Goal: Information Seeking & Learning: Learn about a topic

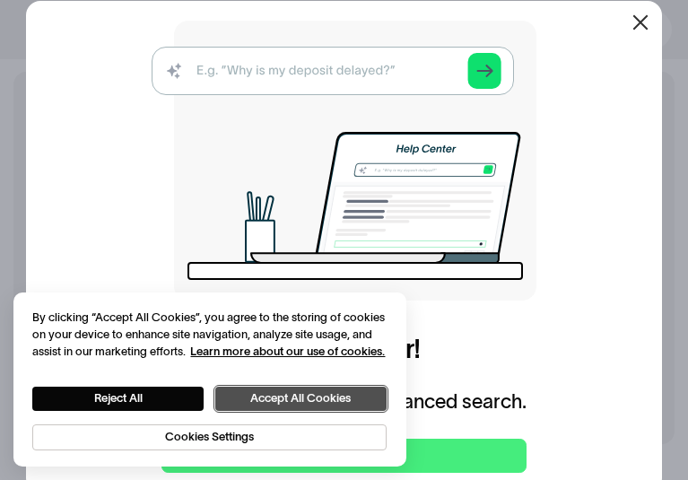
click at [293, 392] on button "Accept All Cookies" at bounding box center [300, 398] width 171 height 24
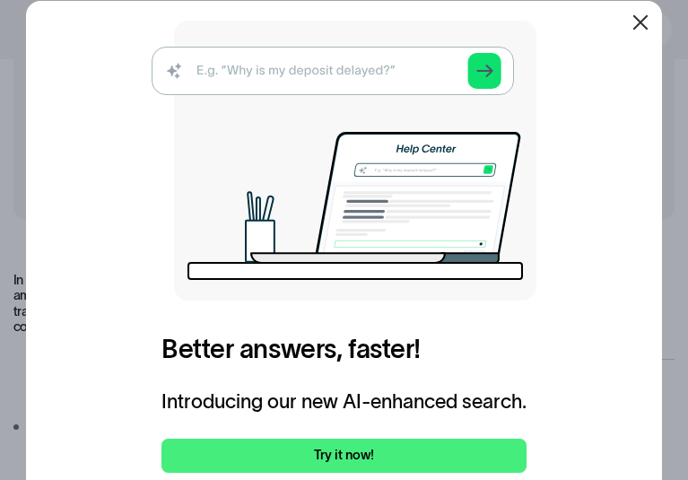
scroll to position [239, 0]
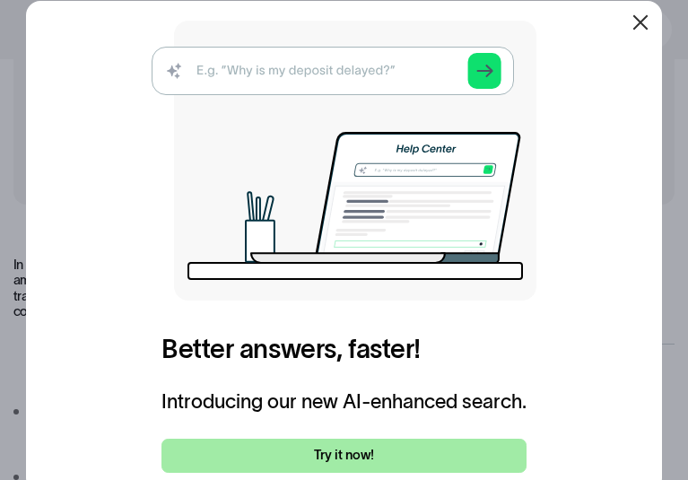
click at [526, 461] on link "Try it now!" at bounding box center [343, 455] width 365 height 34
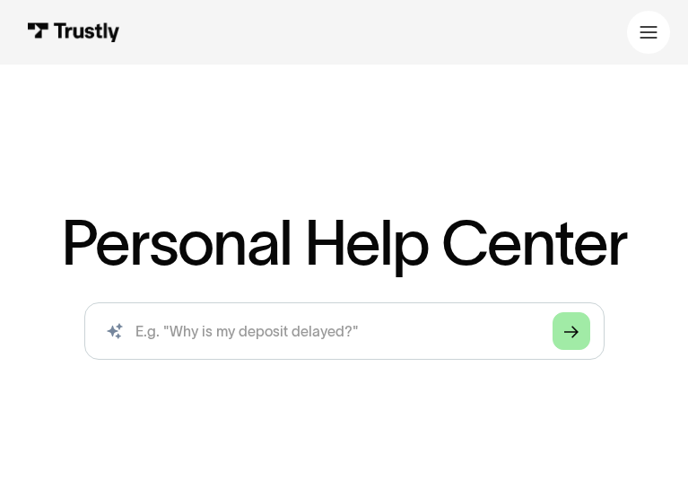
click at [578, 350] on link "Arrow Right" at bounding box center [571, 331] width 38 height 38
